Goal: Navigation & Orientation: Find specific page/section

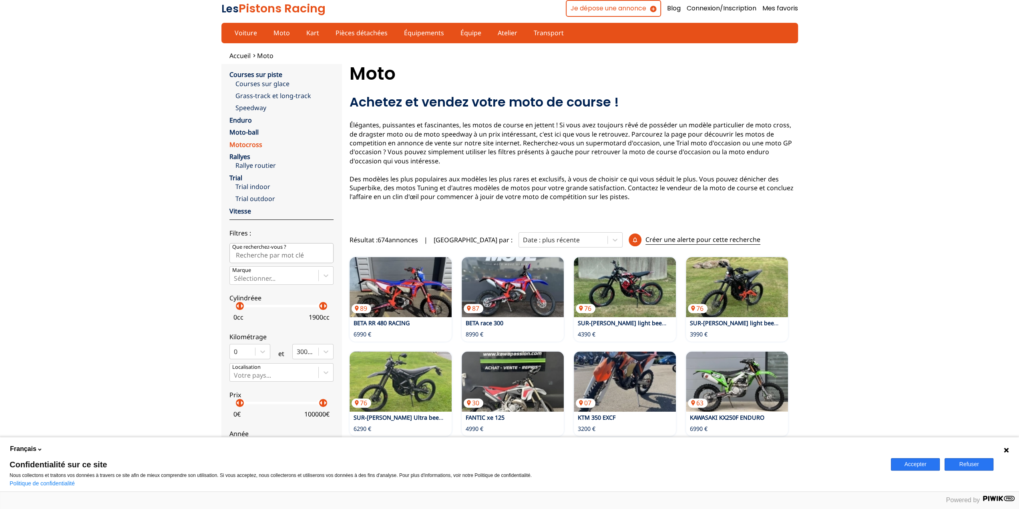
click at [249, 143] on link "Motocross" at bounding box center [245, 144] width 33 height 9
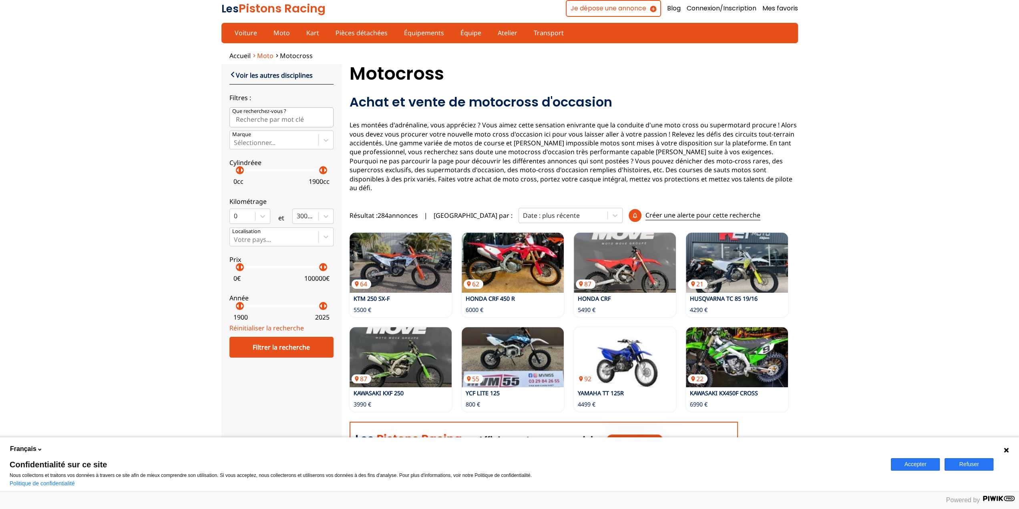
click at [263, 54] on span "Moto" at bounding box center [265, 55] width 16 height 9
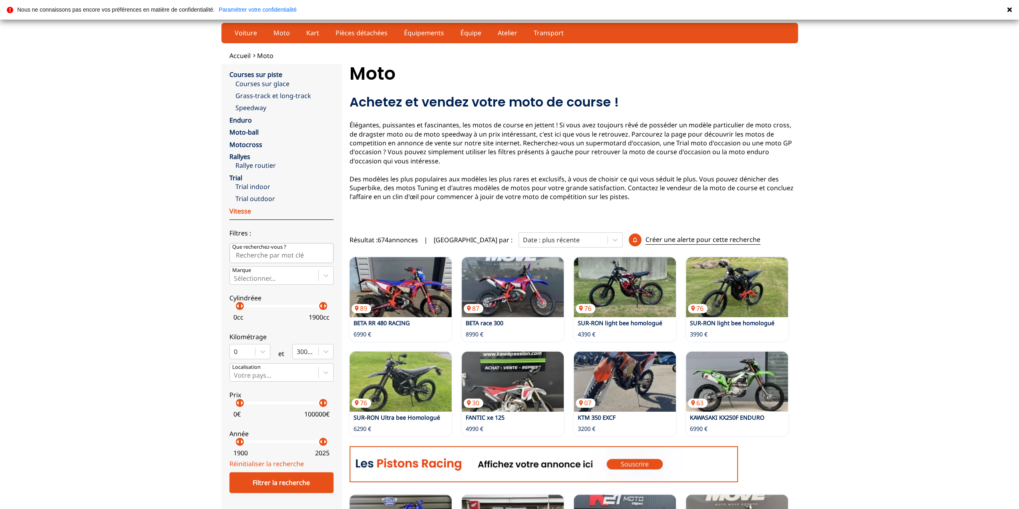
click at [240, 208] on link "Vitesse" at bounding box center [240, 211] width 22 height 9
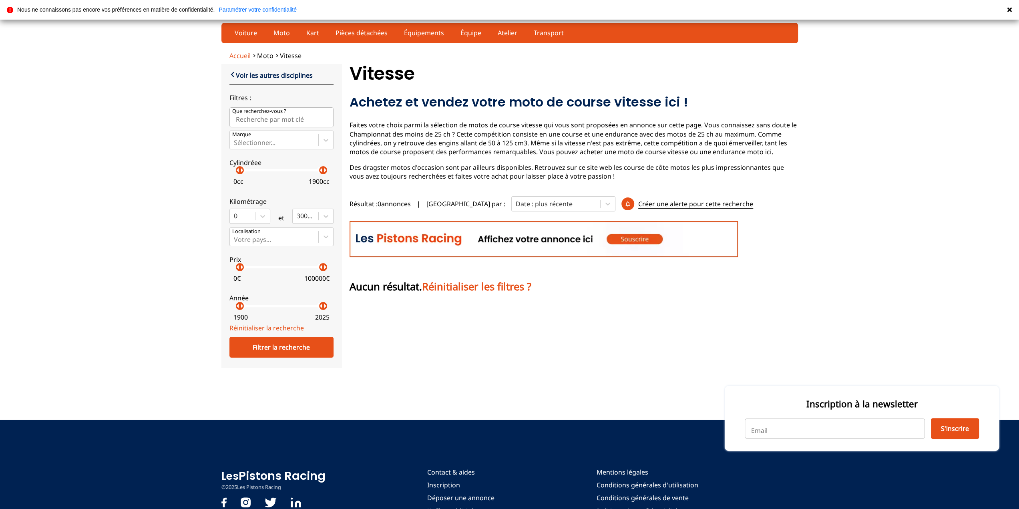
click at [240, 52] on span "Accueil" at bounding box center [239, 55] width 21 height 9
